Goal: Book appointment/travel/reservation

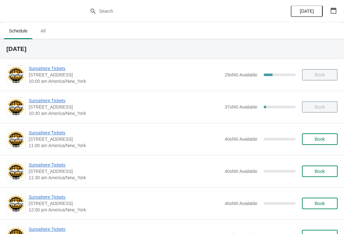
click at [325, 134] on button "Book" at bounding box center [320, 138] width 36 height 11
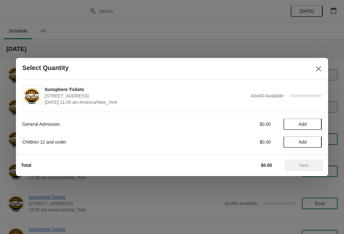
click at [314, 122] on span "Add" at bounding box center [302, 124] width 27 height 5
click at [316, 123] on icon at bounding box center [313, 124] width 7 height 7
click at [315, 124] on icon at bounding box center [313, 124] width 7 height 7
click at [297, 164] on span "Next" at bounding box center [304, 165] width 28 height 5
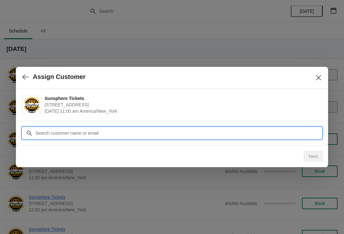
click at [263, 129] on input "Customer" at bounding box center [178, 132] width 286 height 11
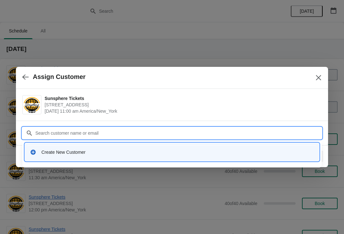
click at [89, 144] on div "Create New Customer" at bounding box center [172, 152] width 294 height 18
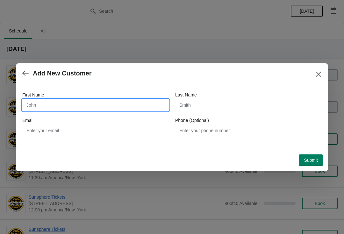
click at [78, 110] on input "First Name" at bounding box center [95, 104] width 146 height 11
type input "W"
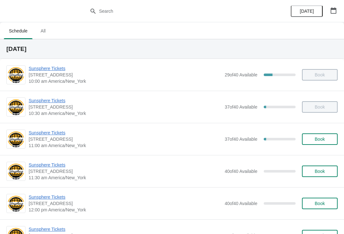
click at [316, 135] on button "Book" at bounding box center [320, 138] width 36 height 11
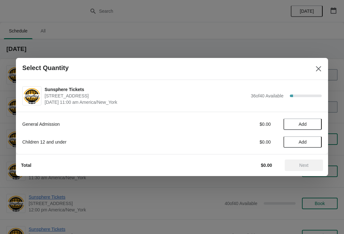
click at [314, 124] on span "Add" at bounding box center [302, 124] width 27 height 5
click at [314, 124] on icon at bounding box center [313, 124] width 7 height 7
click at [302, 164] on span "Next" at bounding box center [303, 165] width 9 height 5
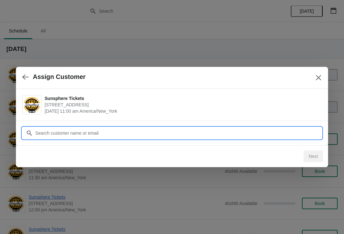
click at [273, 132] on input "Customer" at bounding box center [178, 132] width 286 height 11
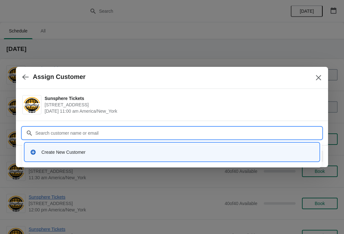
click at [128, 159] on div "Create New Customer" at bounding box center [172, 152] width 294 height 18
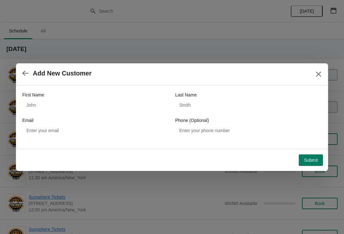
click at [47, 116] on div "First Name Last Name Email Phone (Optional)" at bounding box center [171, 114] width 299 height 45
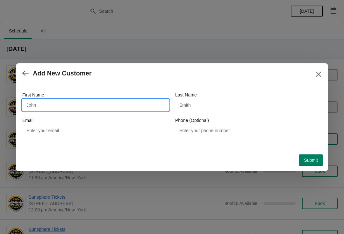
click at [64, 108] on input "First Name" at bounding box center [95, 104] width 146 height 11
type input "W"
click at [316, 147] on div "First Name W Last Name Email Phone (Optional)" at bounding box center [172, 117] width 312 height 64
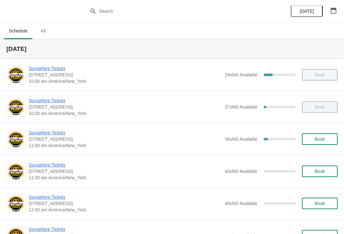
click at [323, 137] on span "Book" at bounding box center [319, 139] width 10 height 5
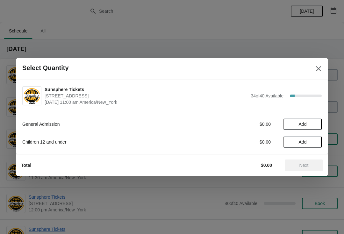
click at [312, 125] on span "Add" at bounding box center [302, 124] width 27 height 5
click at [314, 127] on icon at bounding box center [313, 124] width 7 height 7
click at [307, 167] on span "Next" at bounding box center [303, 165] width 9 height 5
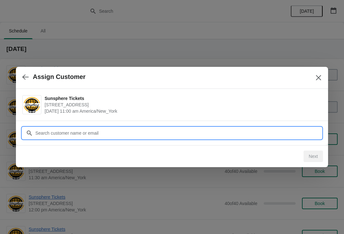
click at [289, 129] on input "Customer" at bounding box center [178, 132] width 286 height 11
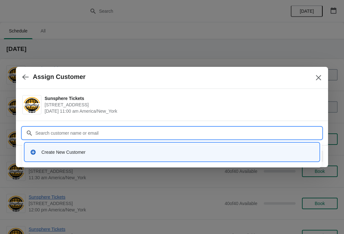
click at [124, 154] on div "Create New Customer" at bounding box center [177, 152] width 272 height 6
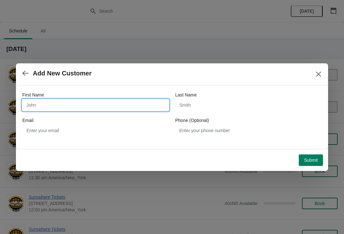
click at [92, 107] on input "First Name" at bounding box center [95, 104] width 146 height 11
type input "W"
click at [311, 152] on div "Submit" at bounding box center [170, 159] width 304 height 14
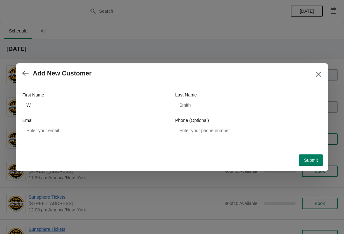
click at [307, 158] on span "Submit" at bounding box center [311, 160] width 14 height 5
